Goal: Information Seeking & Learning: Find specific page/section

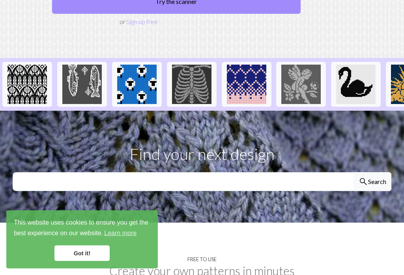
scroll to position [171, 0]
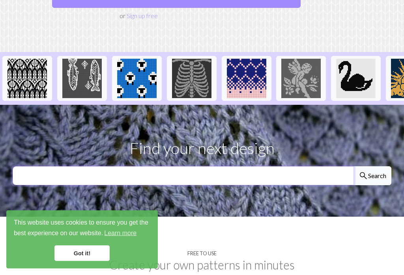
click at [30, 167] on input "text" at bounding box center [183, 176] width 341 height 19
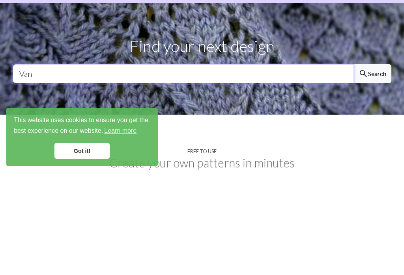
type input "Van"
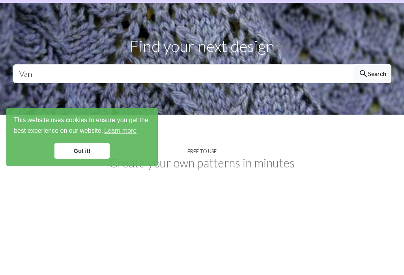
click at [378, 167] on button "search Search" at bounding box center [372, 176] width 38 height 19
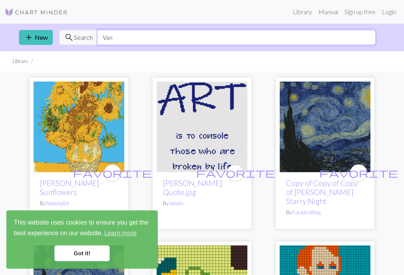
click at [120, 35] on input "Van" at bounding box center [236, 37] width 278 height 15
type input "V"
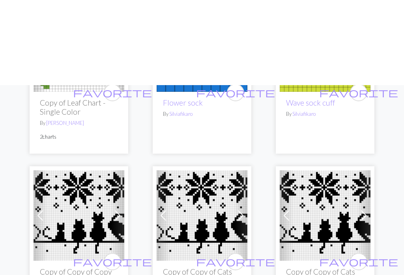
scroll to position [193, 0]
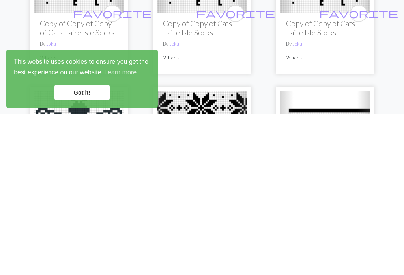
click at [89, 246] on link "Got it!" at bounding box center [81, 254] width 55 height 16
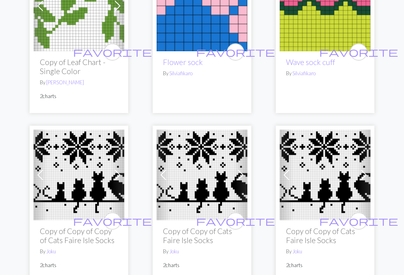
scroll to position [0, 0]
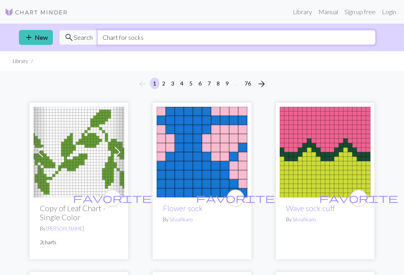
click at [151, 35] on input "Chart for socks" at bounding box center [236, 37] width 278 height 15
type input "C"
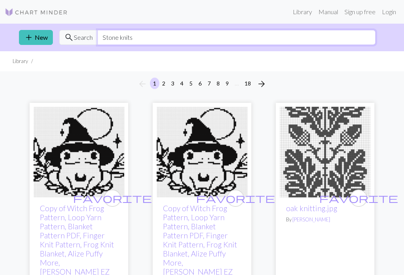
type input "Stone knits"
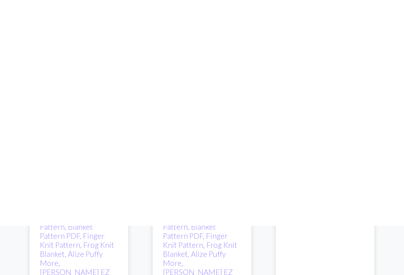
scroll to position [230, 0]
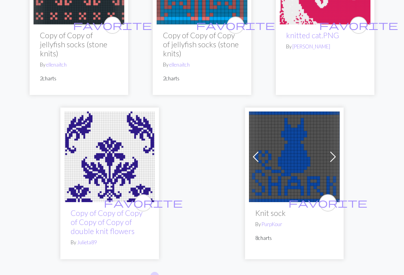
scroll to position [2743, 0]
click at [162, 272] on button "2" at bounding box center [163, 277] width 9 height 11
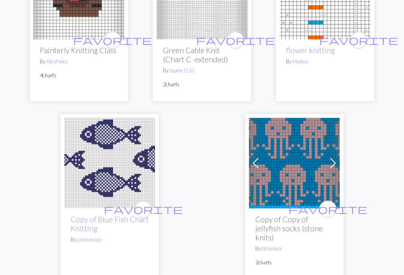
scroll to position [2683, 0]
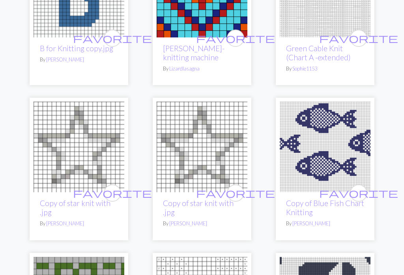
scroll to position [2360, 0]
